Goal: Information Seeking & Learning: Learn about a topic

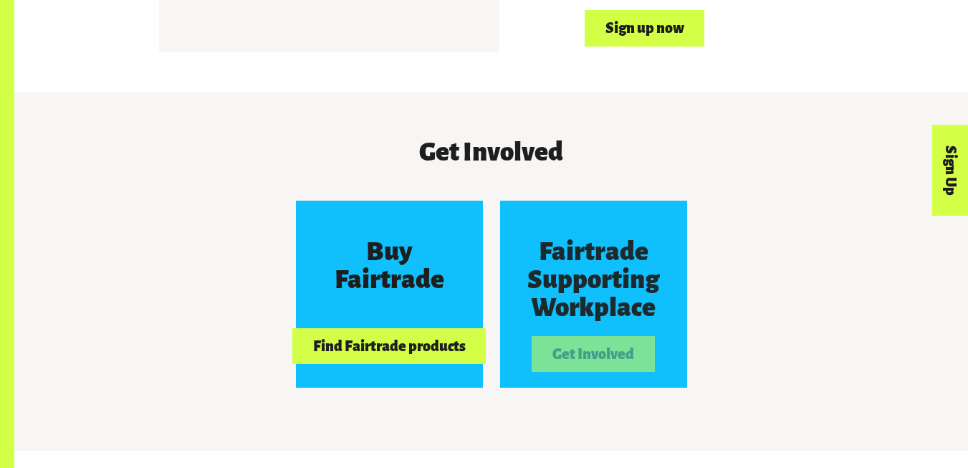
scroll to position [1161, 0]
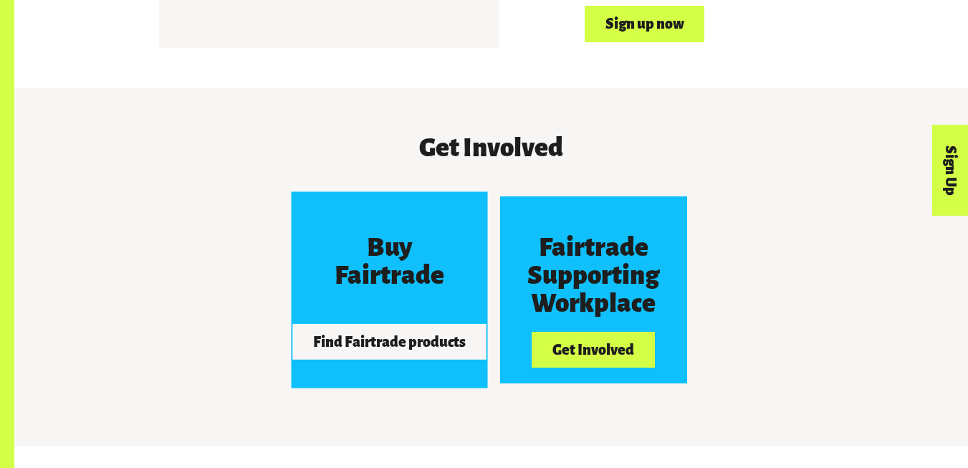
click at [381, 244] on h3 "Buy Fairtrade" at bounding box center [389, 262] width 140 height 56
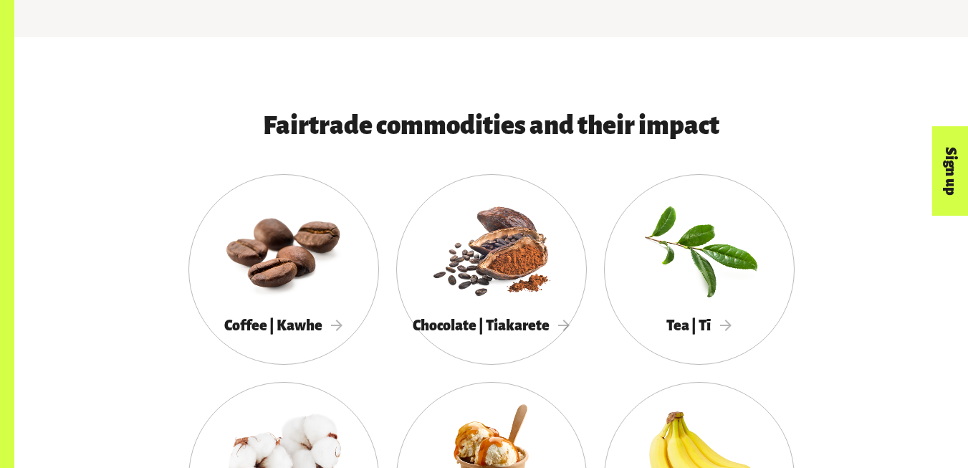
scroll to position [659, 0]
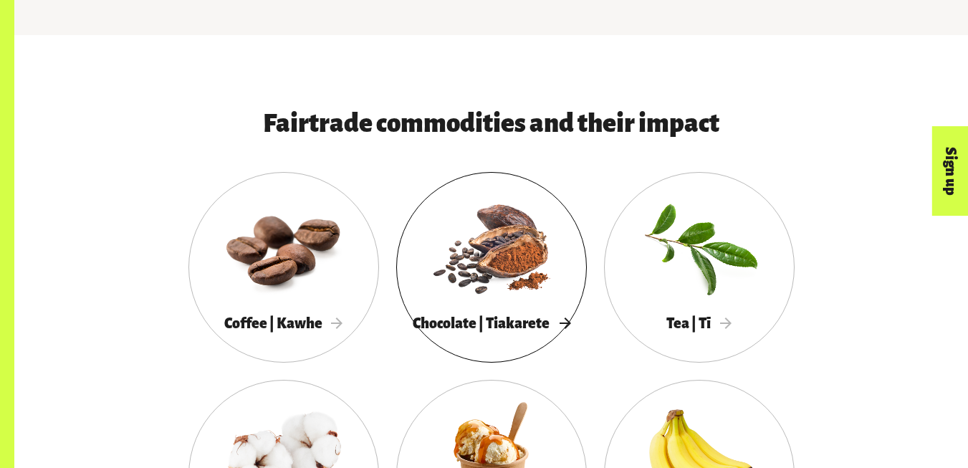
click at [506, 209] on div at bounding box center [491, 247] width 191 height 124
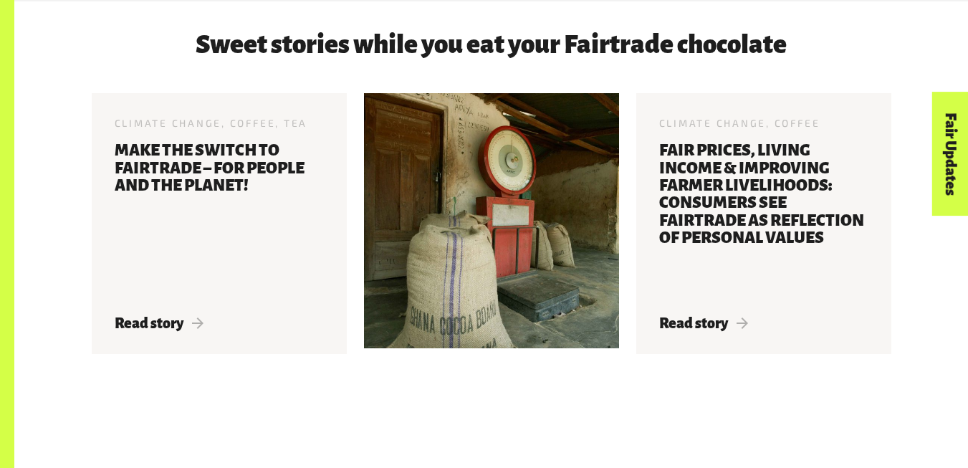
scroll to position [2355, 0]
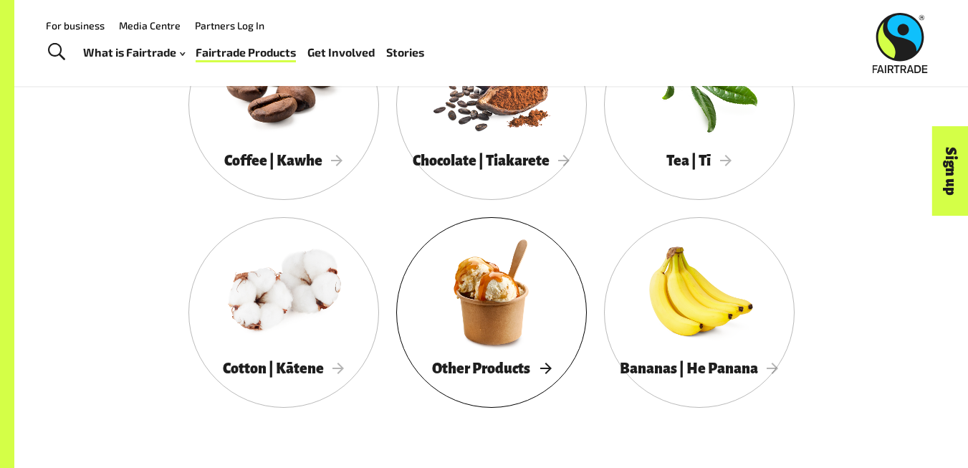
scroll to position [808, 0]
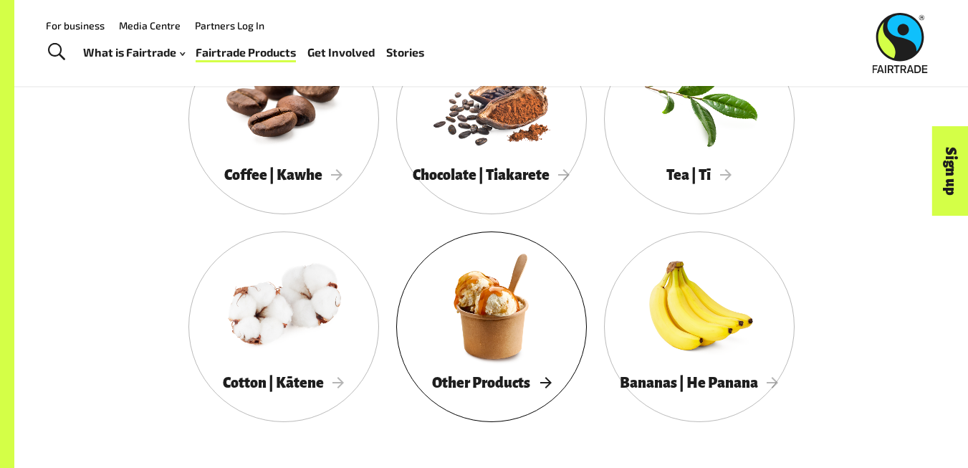
click at [496, 327] on div at bounding box center [491, 306] width 191 height 124
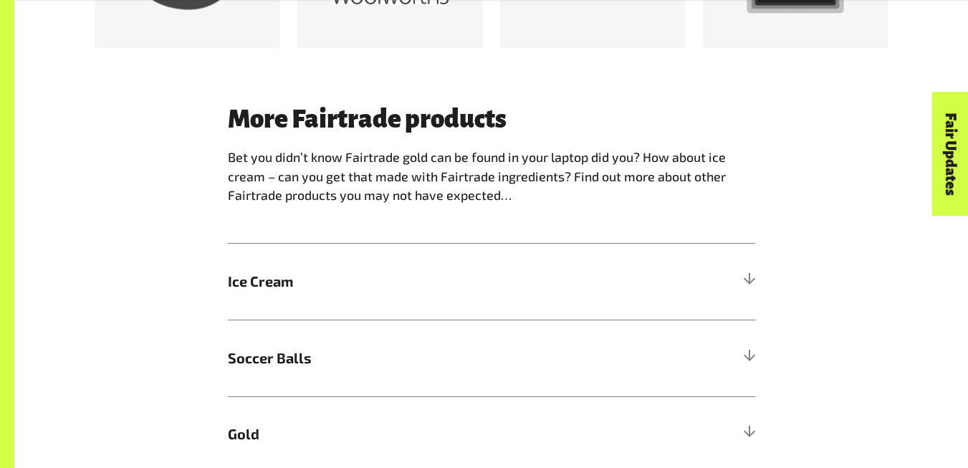
scroll to position [1156, 0]
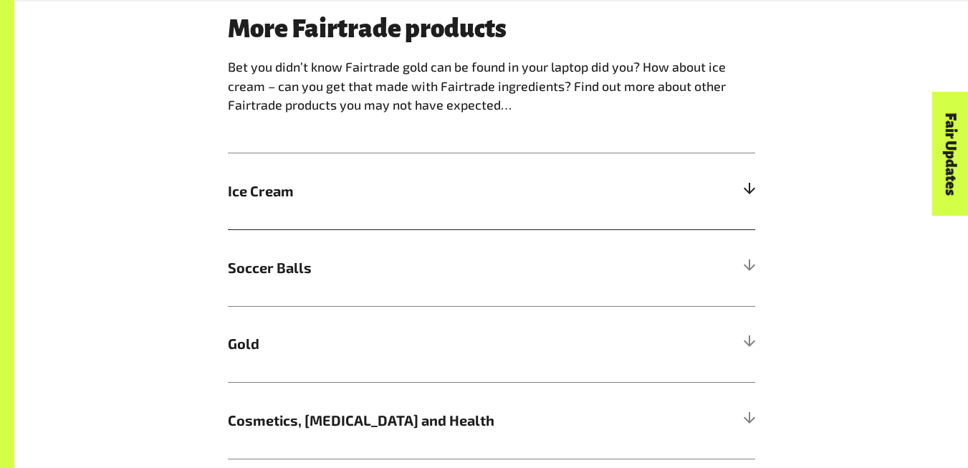
click at [737, 190] on h5 "Ice Cream" at bounding box center [491, 191] width 527 height 77
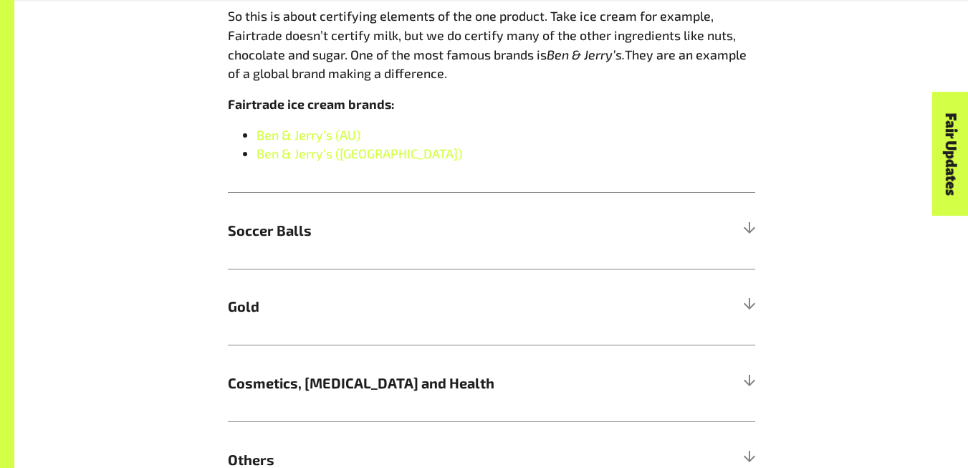
scroll to position [1385, 0]
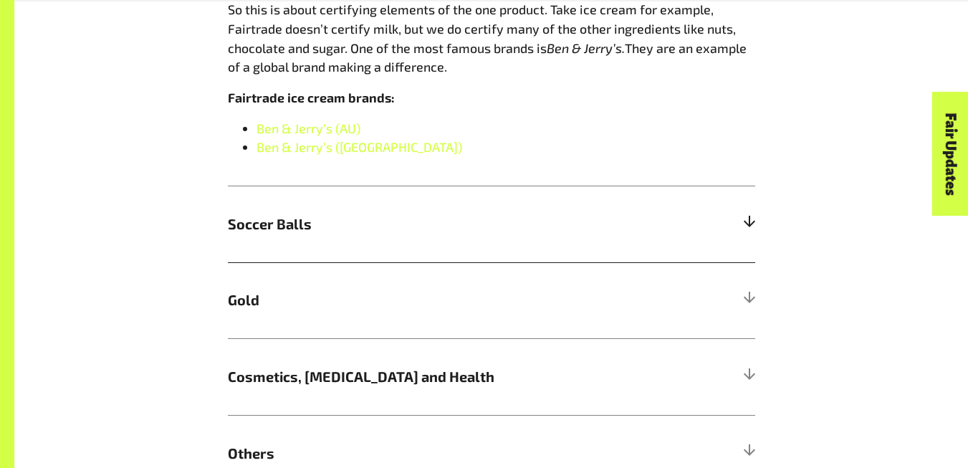
click at [734, 229] on h5 "Soccer Balls" at bounding box center [491, 224] width 527 height 77
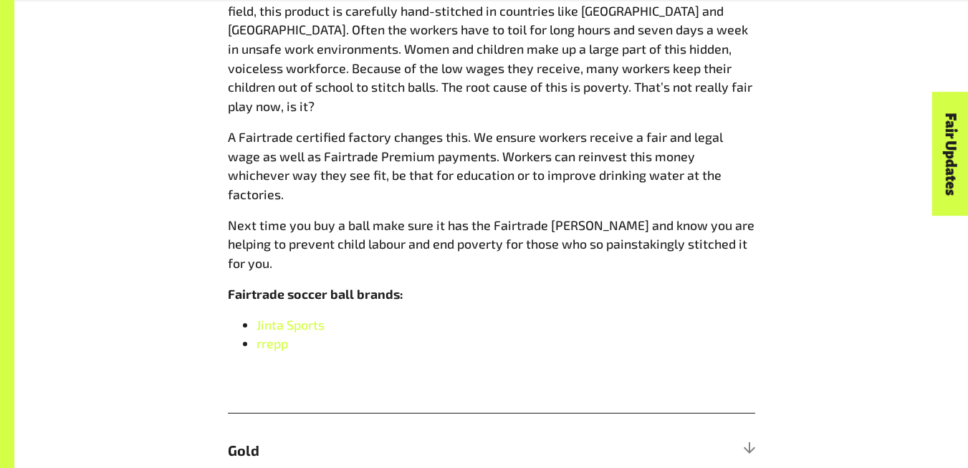
scroll to position [1586, 0]
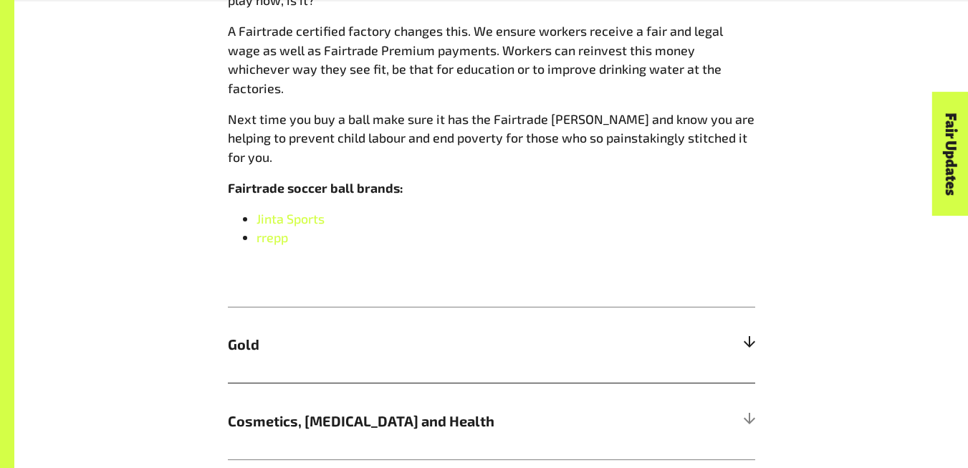
click at [727, 307] on h5 "Gold" at bounding box center [491, 345] width 527 height 77
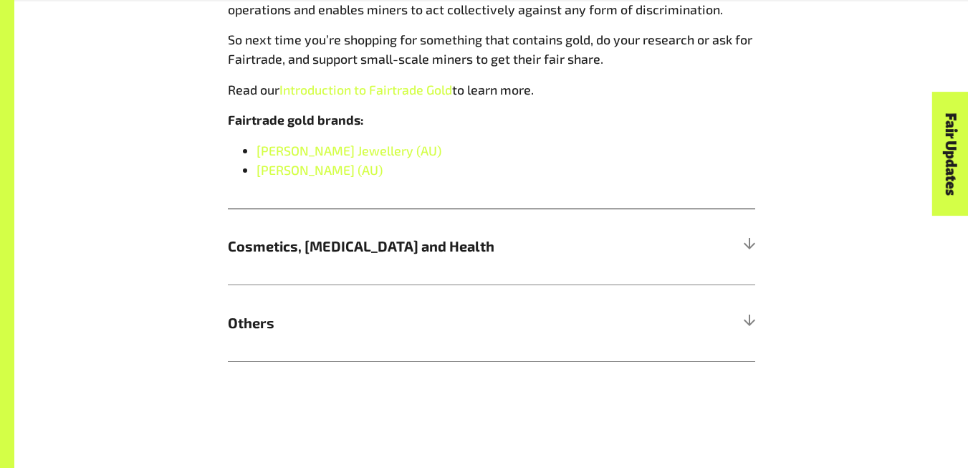
scroll to position [1824, 0]
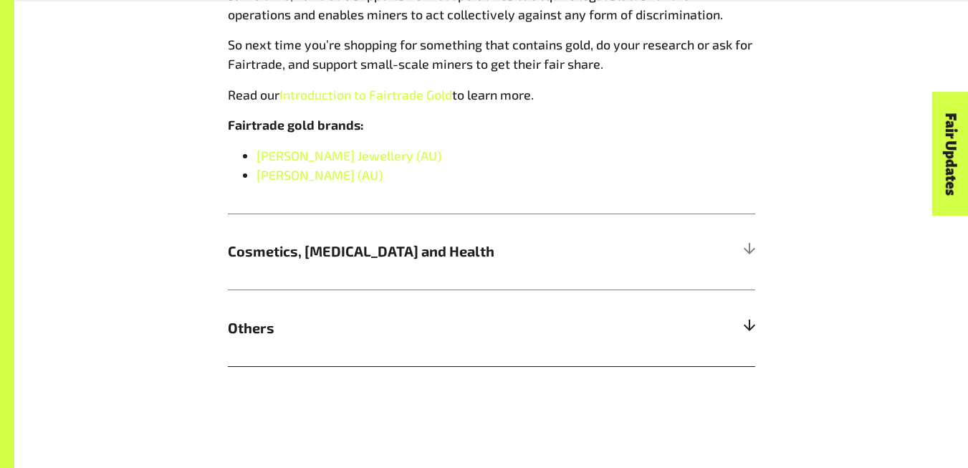
click at [739, 353] on h5 "Others" at bounding box center [491, 328] width 527 height 77
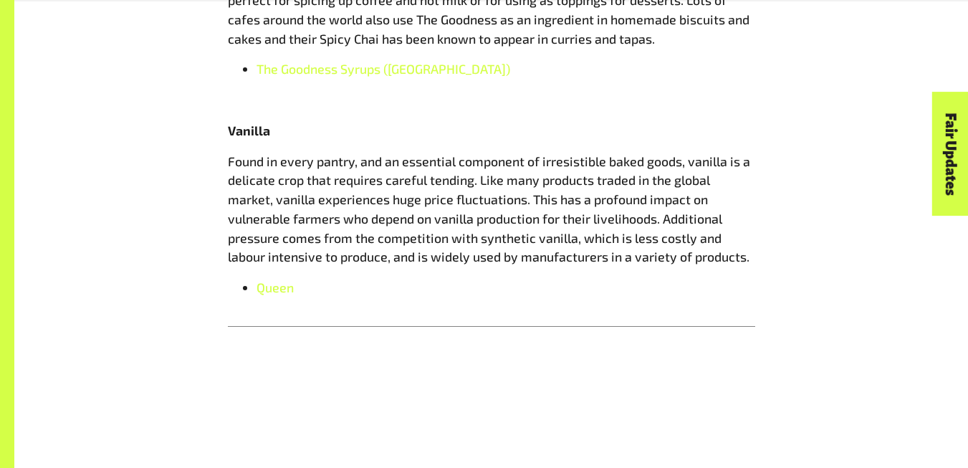
scroll to position [2107, 0]
